Goal: Navigation & Orientation: Find specific page/section

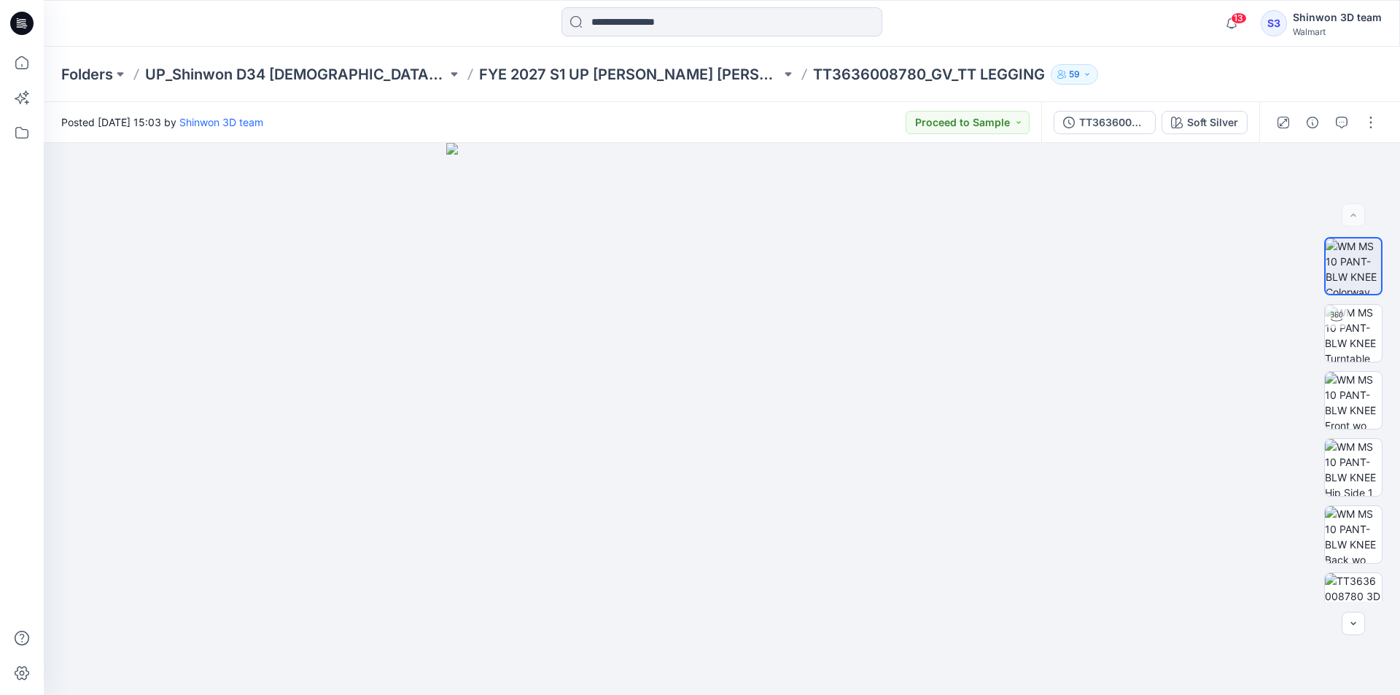
click at [575, 85] on div "Folders UP_Shinwon D34 [DEMOGRAPHIC_DATA] Bottoms FYE 2027 S1 UP [PERSON_NAME] …" at bounding box center [722, 74] width 1356 height 55
click at [582, 74] on p "FYE 2027 S1 UP [PERSON_NAME] [PERSON_NAME]" at bounding box center [630, 74] width 302 height 20
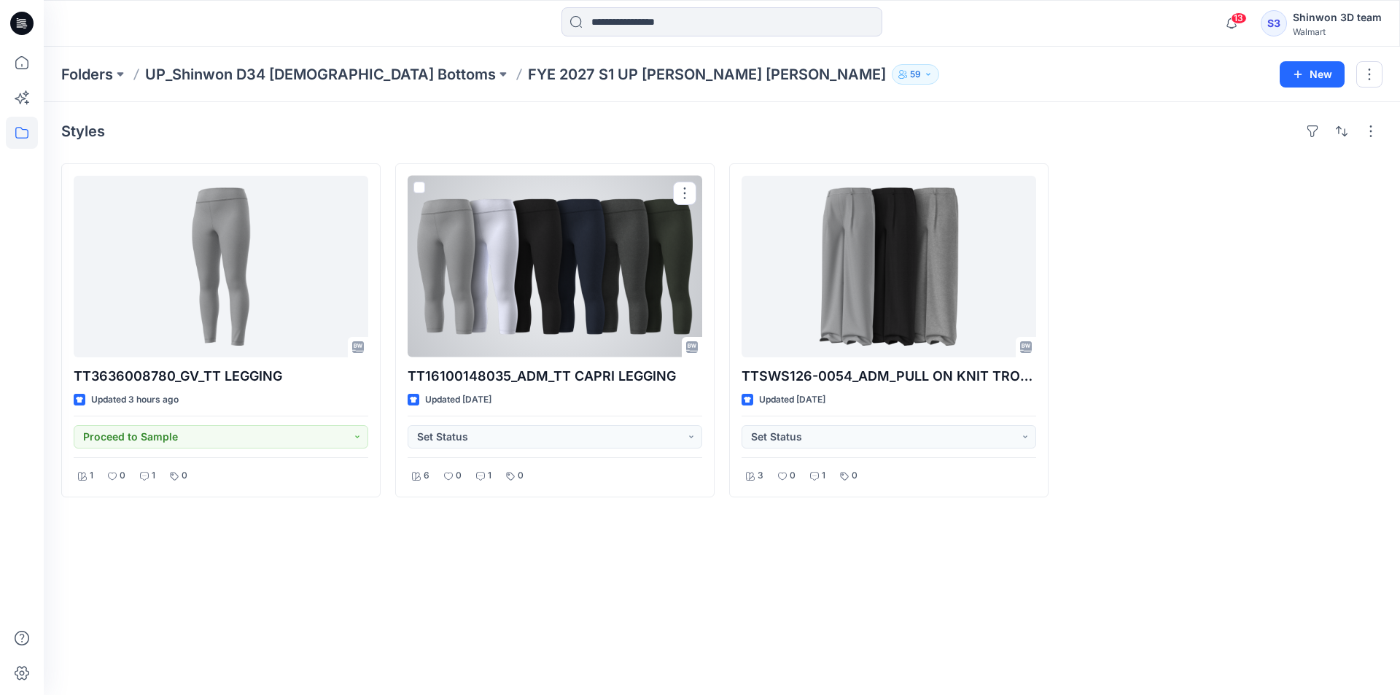
click at [613, 324] on div at bounding box center [555, 267] width 295 height 182
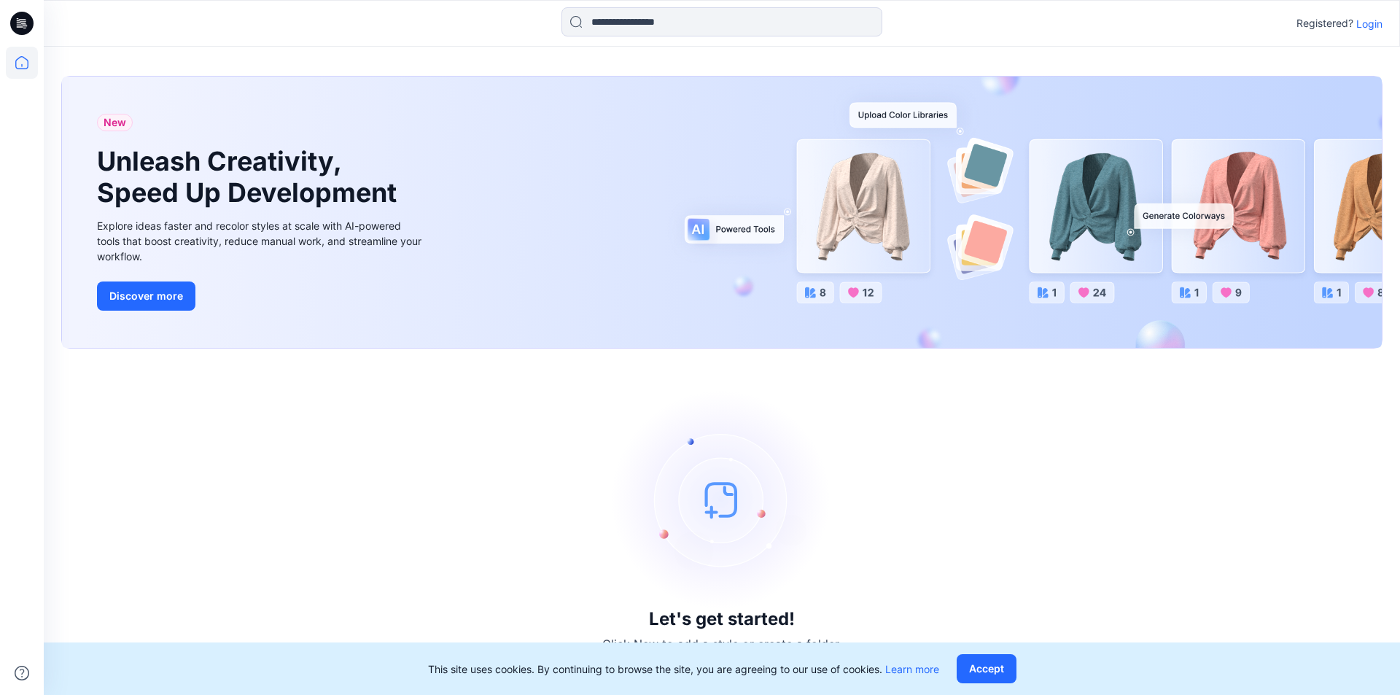
click at [1374, 31] on div "Registered? Login" at bounding box center [1339, 24] width 86 height 18
click at [1374, 24] on p "Login" at bounding box center [1369, 23] width 26 height 15
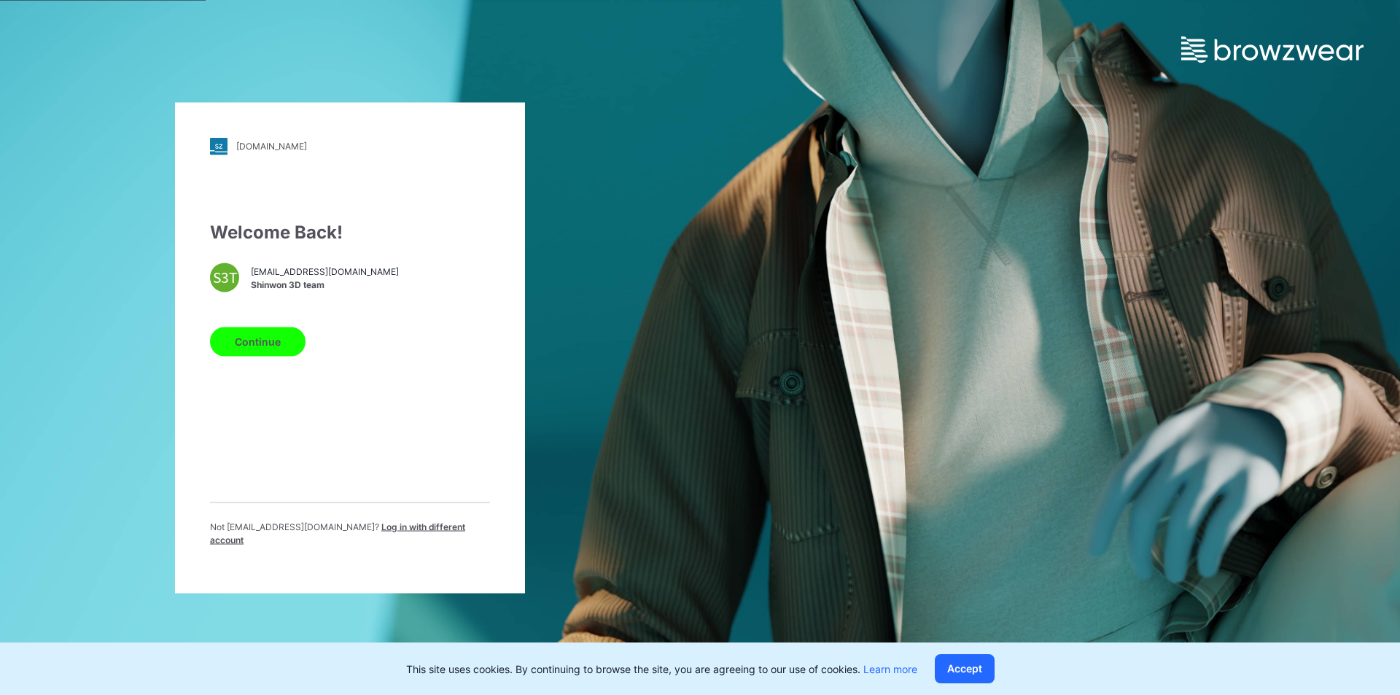
click at [283, 355] on button "Continue" at bounding box center [258, 341] width 96 height 29
